Goal: Task Accomplishment & Management: Complete application form

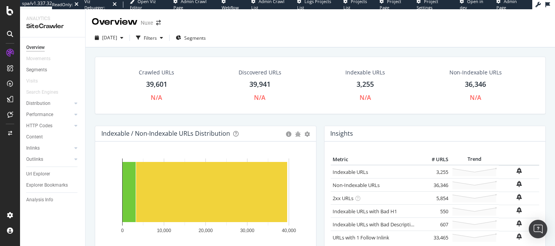
click at [8, 37] on div at bounding box center [10, 34] width 12 height 12
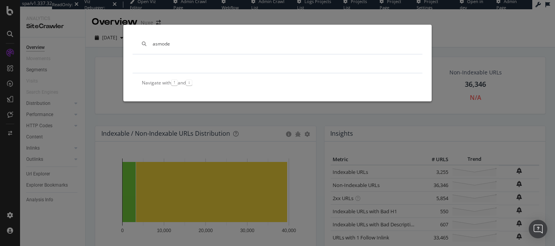
type input "asmode"
click at [87, 88] on div "asmode Navigate with ↑ and ↓" at bounding box center [277, 123] width 555 height 246
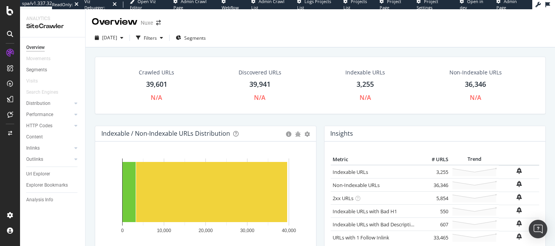
click at [10, 32] on icon at bounding box center [10, 34] width 6 height 6
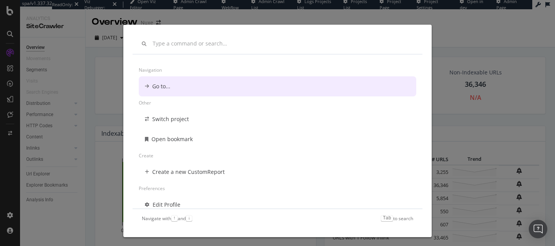
click at [91, 64] on div "Navigation Go to... Other Switch project Open bookmark Create Create a new Cust…" at bounding box center [277, 123] width 555 height 246
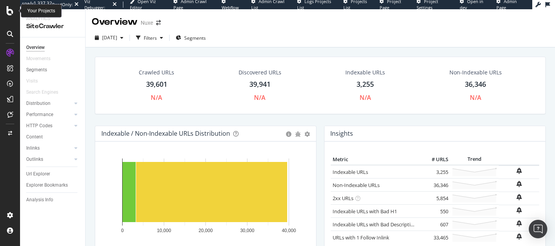
click at [11, 10] on icon at bounding box center [10, 10] width 7 height 9
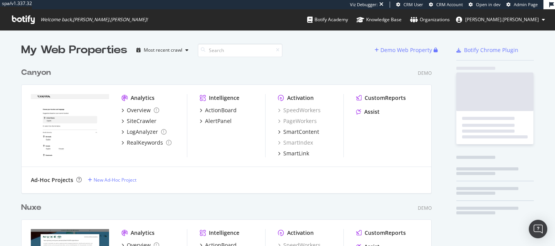
scroll to position [246, 555]
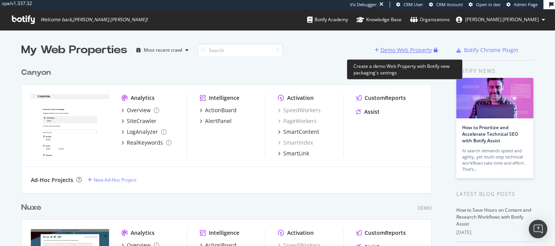
click at [399, 53] on div "Demo Web Property" at bounding box center [406, 50] width 52 height 8
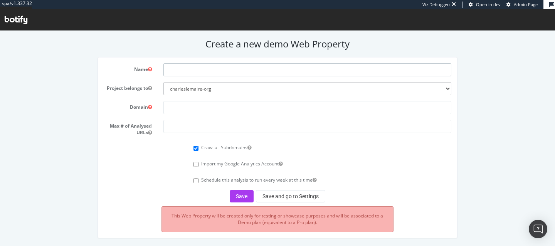
click at [215, 67] on input "text" at bounding box center [307, 69] width 288 height 13
type input "Asmodee"
click at [194, 107] on input "text" at bounding box center [307, 107] width 288 height 13
paste input "[URL][DOMAIN_NAME]"
type input "[URL][DOMAIN_NAME]"
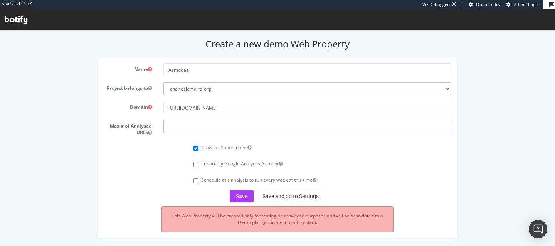
click at [205, 127] on input "number" at bounding box center [307, 126] width 288 height 13
type input "50000"
drag, startPoint x: 238, startPoint y: 198, endPoint x: 238, endPoint y: 206, distance: 8.5
click at [238, 200] on button "Save" at bounding box center [242, 196] width 24 height 12
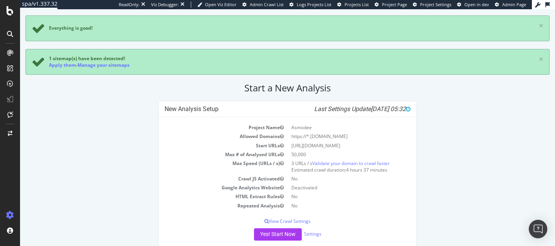
scroll to position [30, 0]
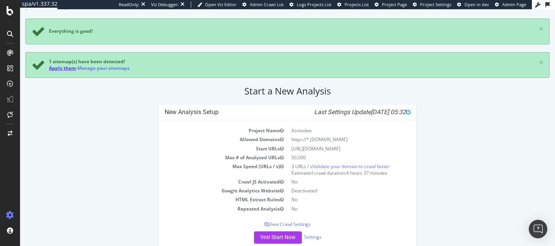
click at [64, 69] on link "Apply them" at bounding box center [62, 68] width 27 height 7
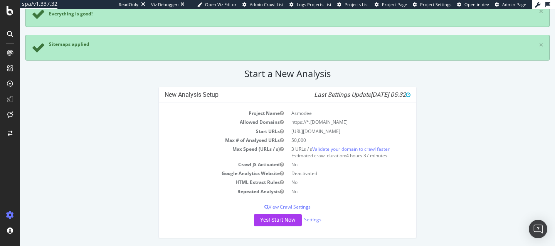
scroll to position [47, 0]
click at [284, 207] on p "View Crawl Settings" at bounding box center [287, 207] width 246 height 7
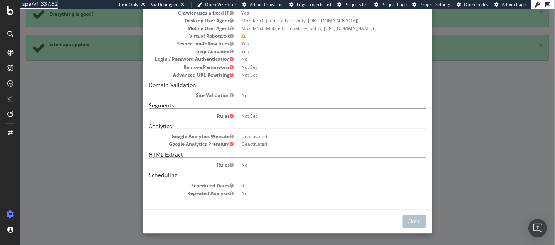
scroll to position [0, 0]
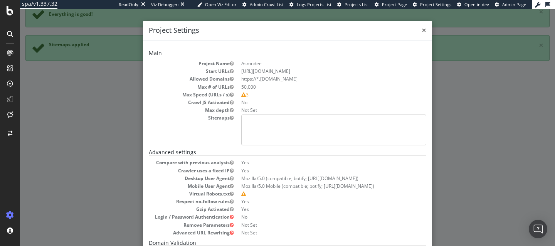
click at [423, 29] on span "×" at bounding box center [423, 30] width 5 height 11
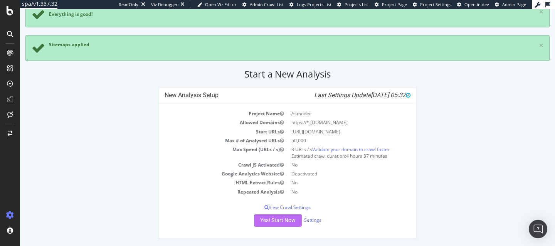
click at [284, 218] on button "Yes! Start Now" at bounding box center [278, 220] width 48 height 12
